Goal: Information Seeking & Learning: Learn about a topic

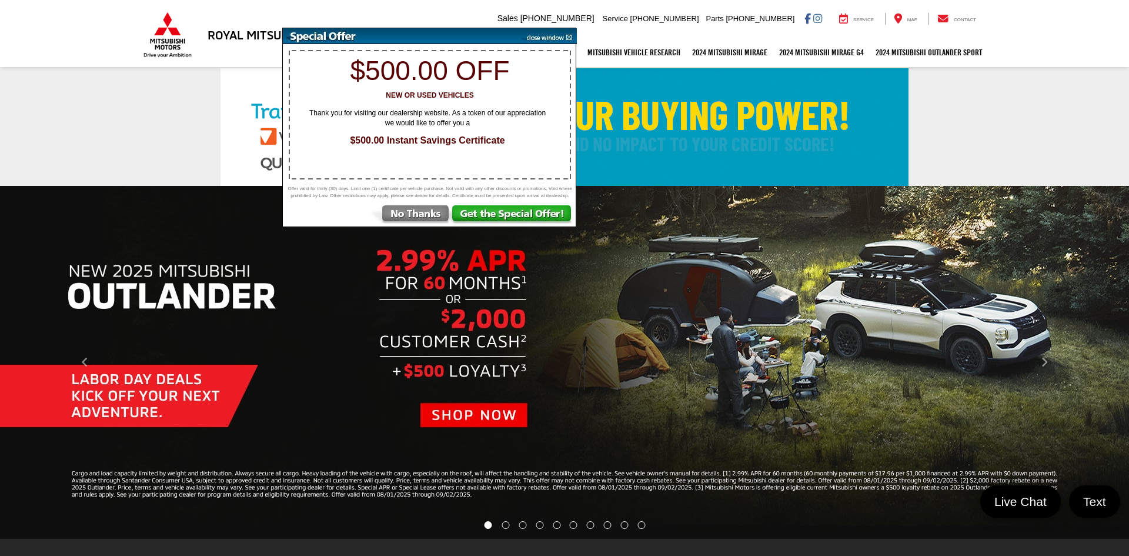
select select "Mitsubishi"
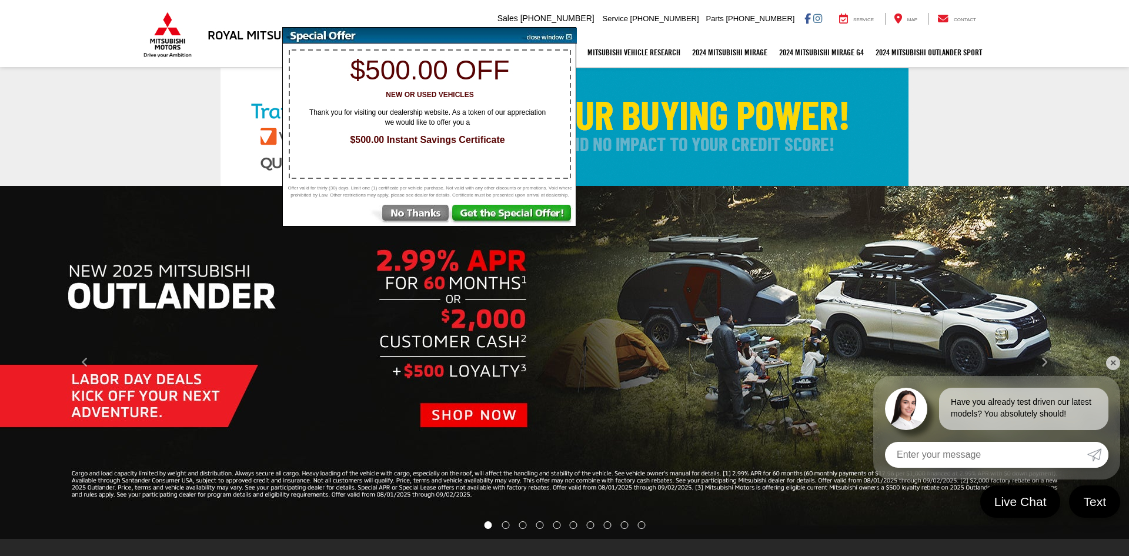
click at [570, 34] on img at bounding box center [547, 36] width 59 height 16
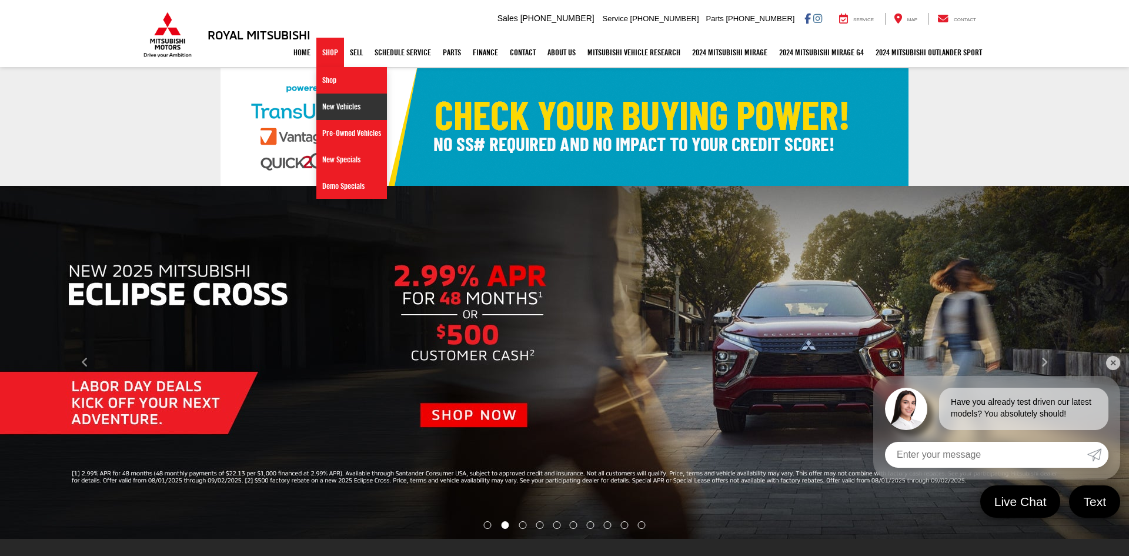
click at [321, 112] on link "New Vehicles" at bounding box center [351, 107] width 71 height 26
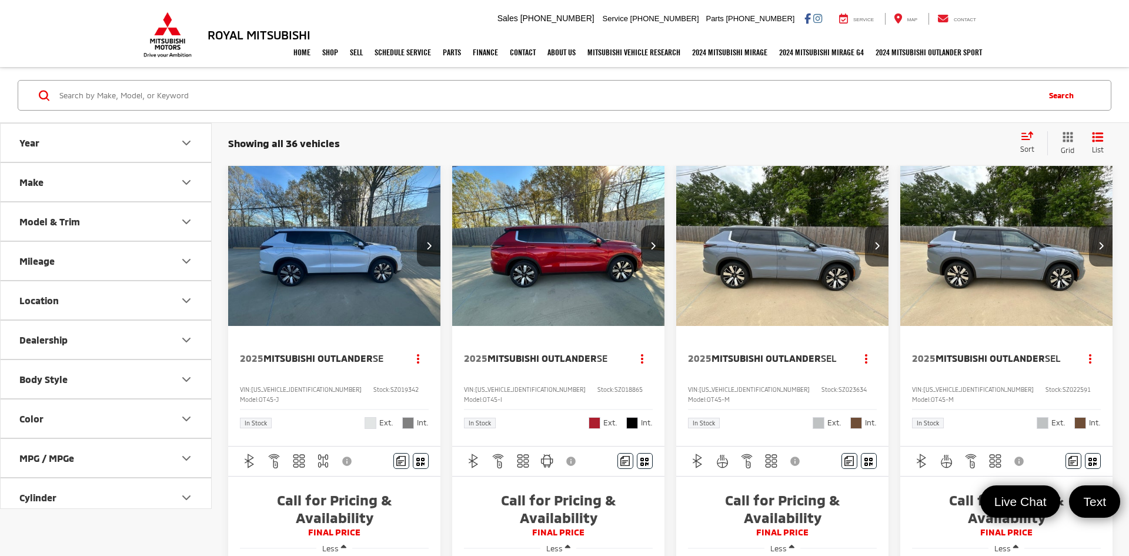
click at [46, 228] on button "Model & Trim" at bounding box center [107, 221] width 212 height 38
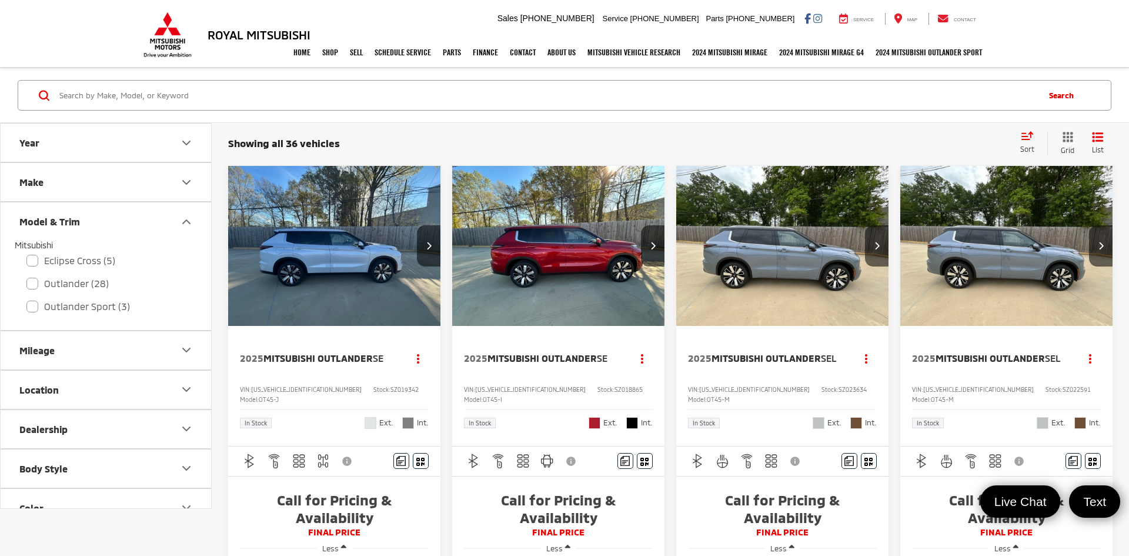
click at [469, 86] on input "Search by Make, Model, or Keyword" at bounding box center [547, 95] width 979 height 28
